Goal: Understand process/instructions: Learn how to perform a task or action

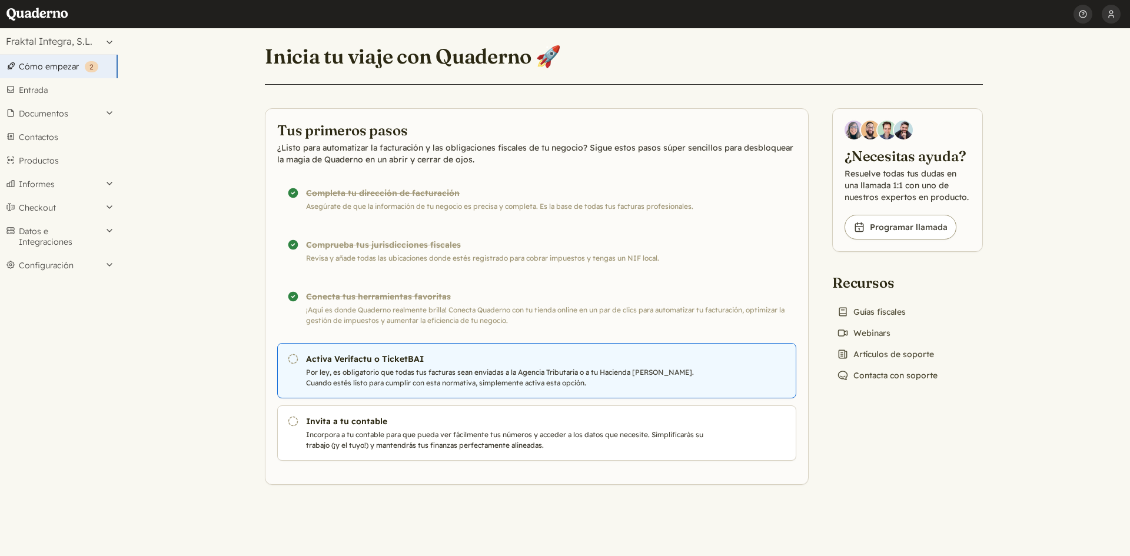
click at [354, 359] on h3 "Activa Verifactu o TicketBAI" at bounding box center [506, 359] width 401 height 12
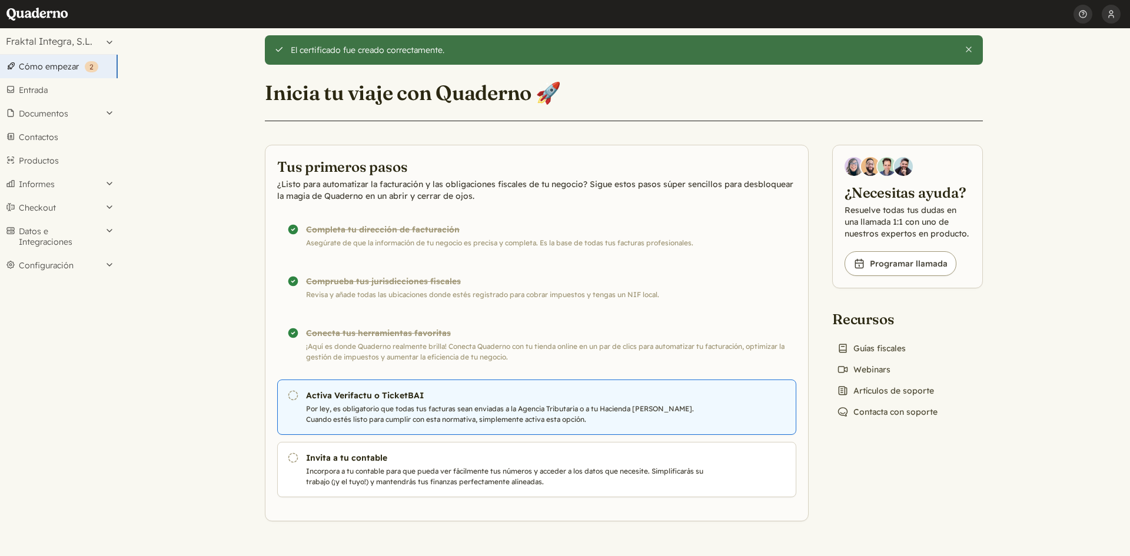
click at [375, 395] on h3 "Activa Verifactu o TicketBAI" at bounding box center [506, 396] width 401 height 12
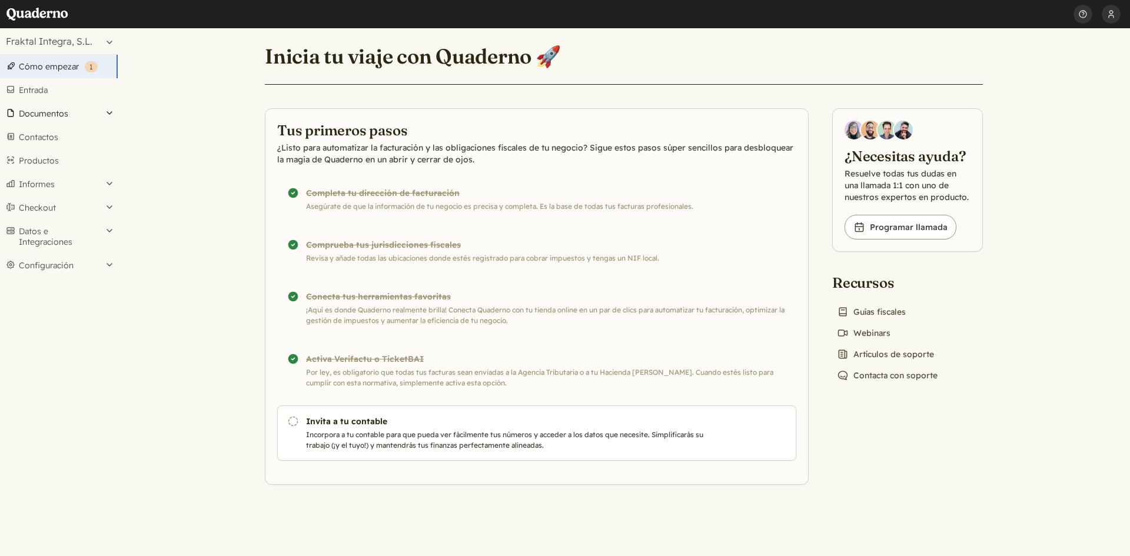
click at [55, 113] on button "Documentos" at bounding box center [59, 114] width 118 height 24
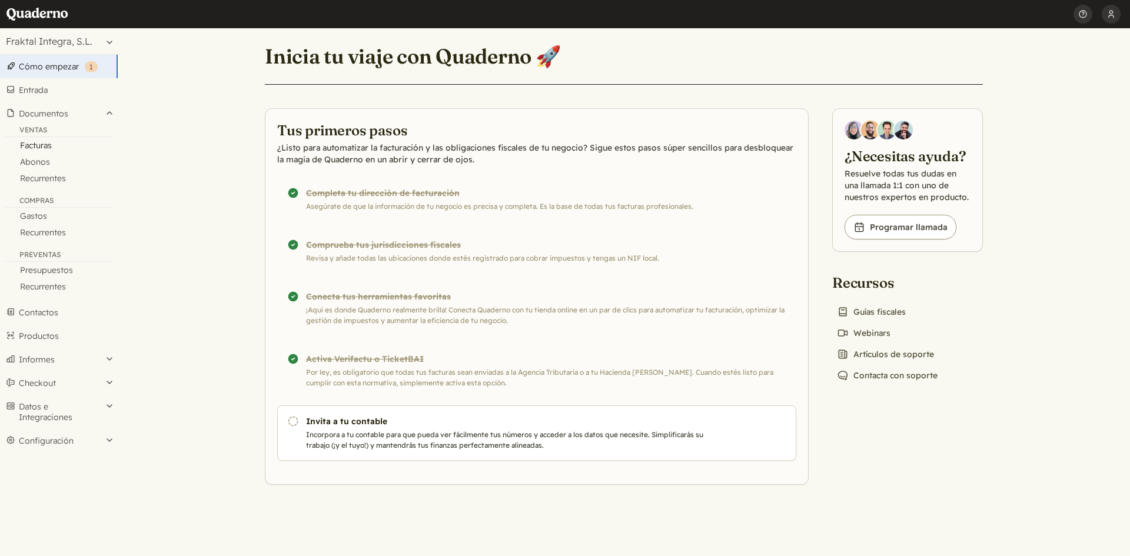
click at [41, 147] on link "Facturas" at bounding box center [59, 145] width 118 height 16
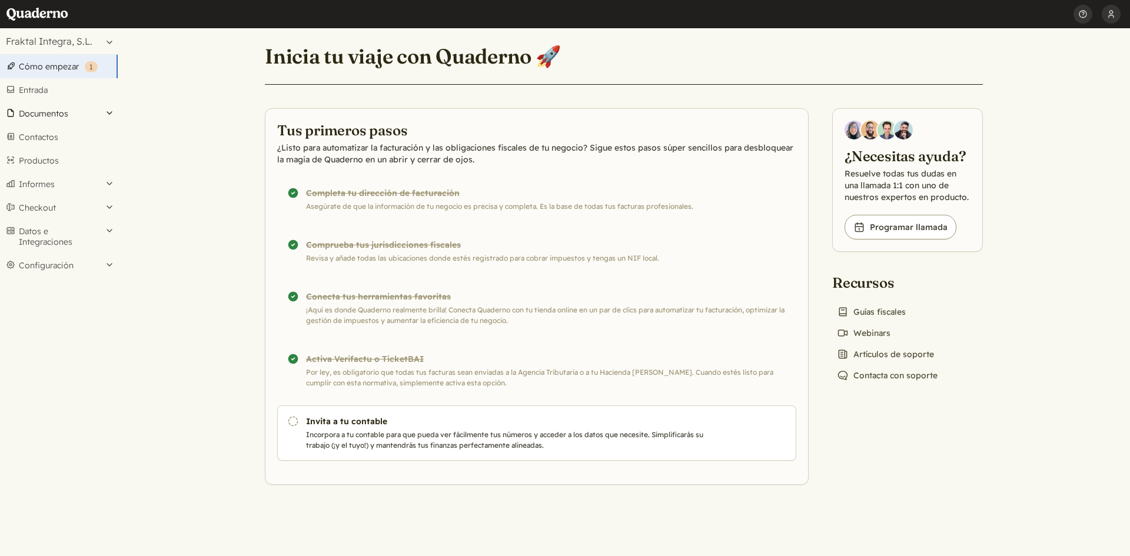
click at [43, 111] on button "Documentos" at bounding box center [59, 114] width 118 height 24
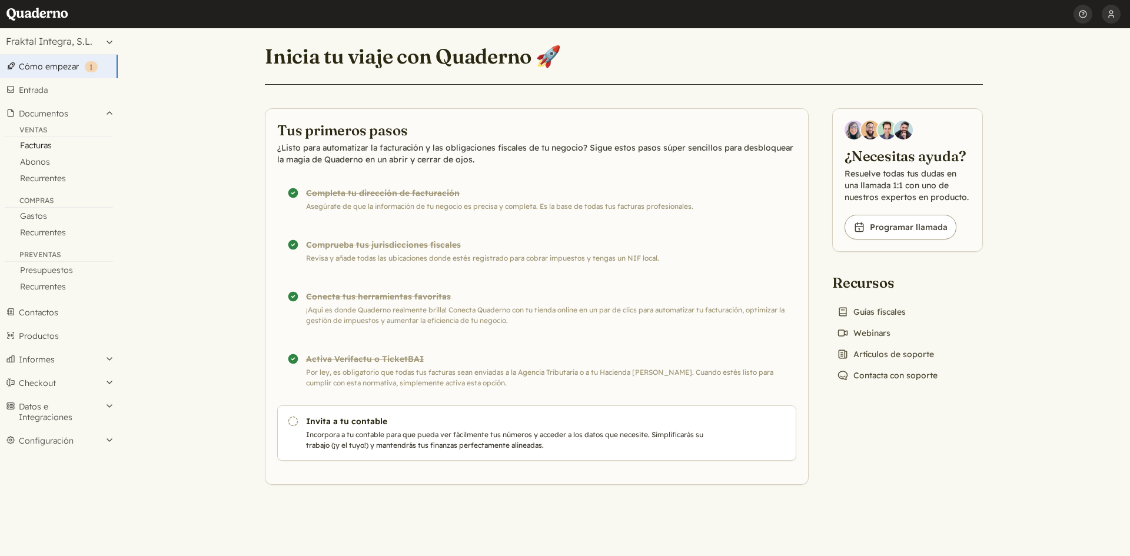
click at [42, 143] on link "Facturas" at bounding box center [59, 145] width 118 height 16
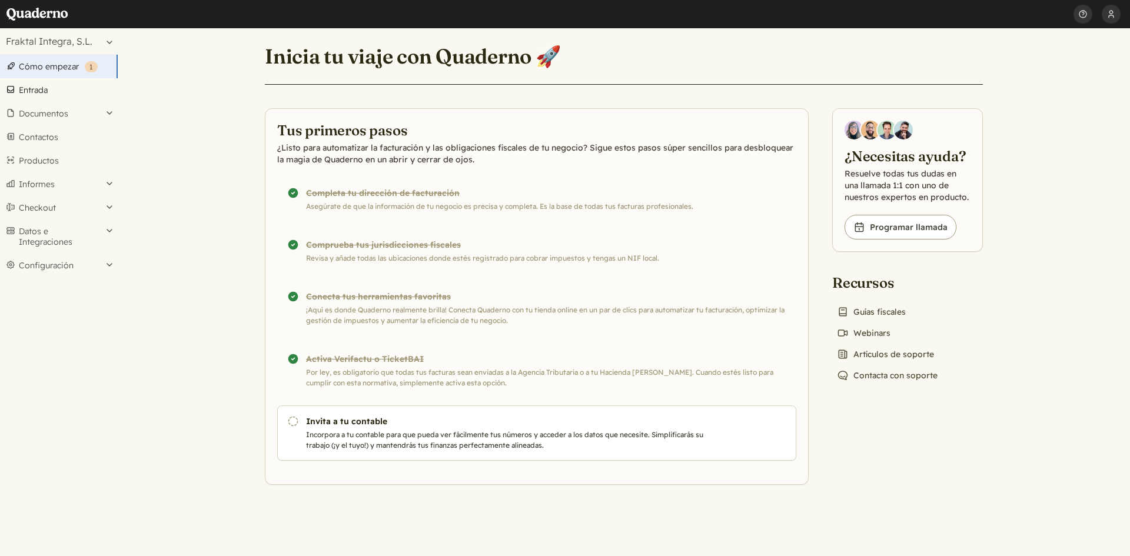
click at [50, 91] on link "Entrada" at bounding box center [59, 90] width 118 height 24
click at [45, 115] on button "Documentos" at bounding box center [59, 114] width 118 height 24
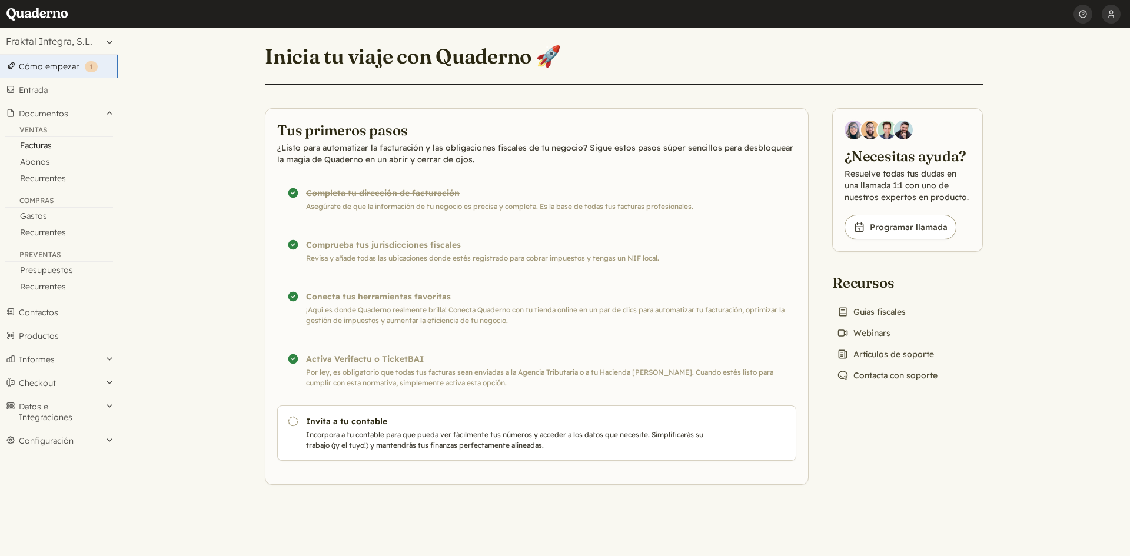
click at [35, 147] on link "Facturas" at bounding box center [59, 145] width 118 height 16
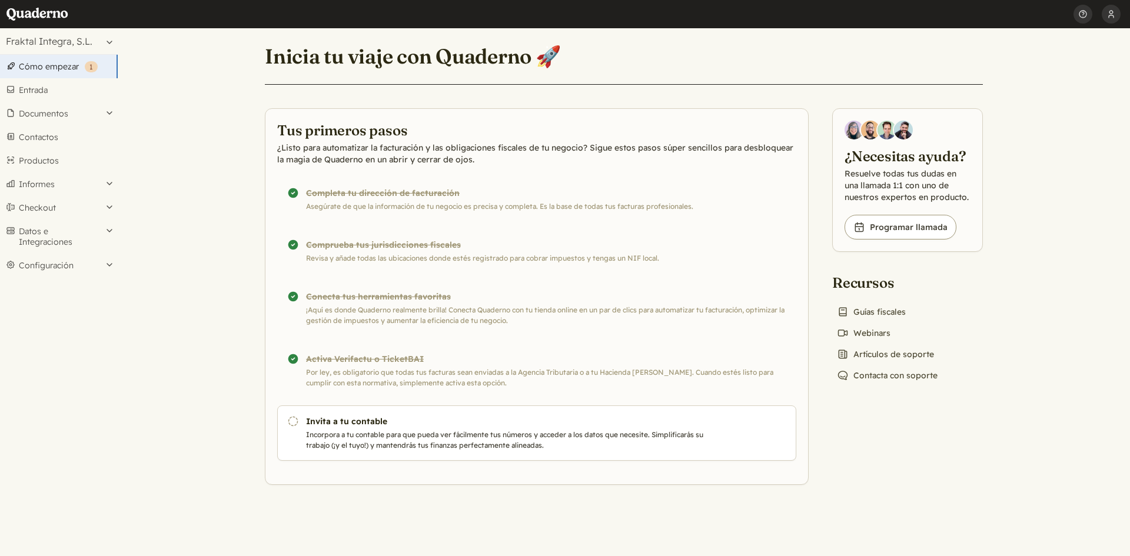
click at [70, 67] on link "Cómo empezar ( 1 )" at bounding box center [59, 67] width 118 height 24
click at [387, 440] on p "Incorpora a tu contable para que pueda ver fácilmente tus números y acceder a l…" at bounding box center [506, 440] width 401 height 21
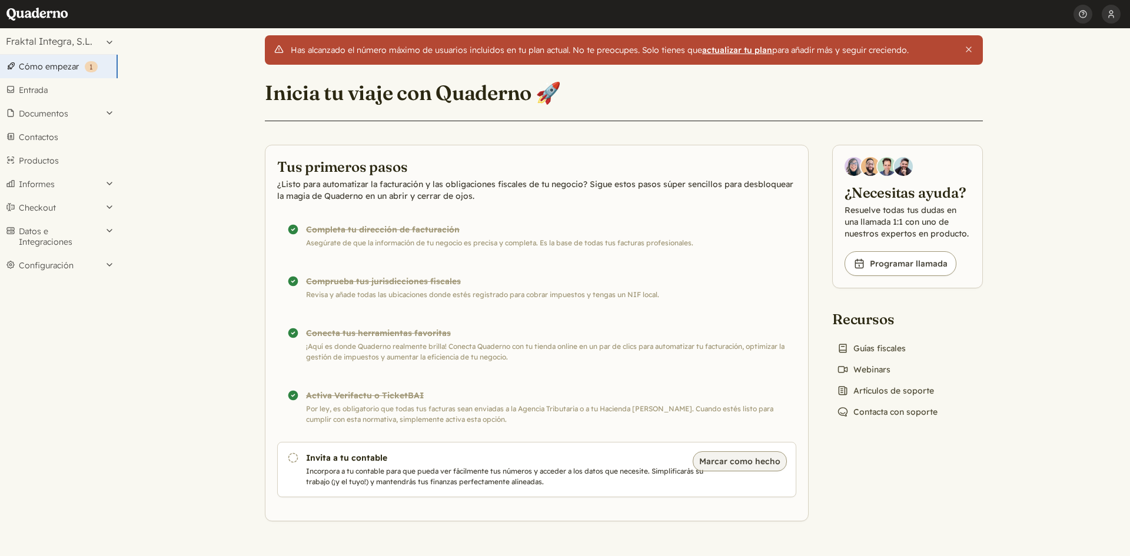
click at [743, 460] on button "Marcar como hecho" at bounding box center [740, 461] width 94 height 20
